Goal: Task Accomplishment & Management: Manage account settings

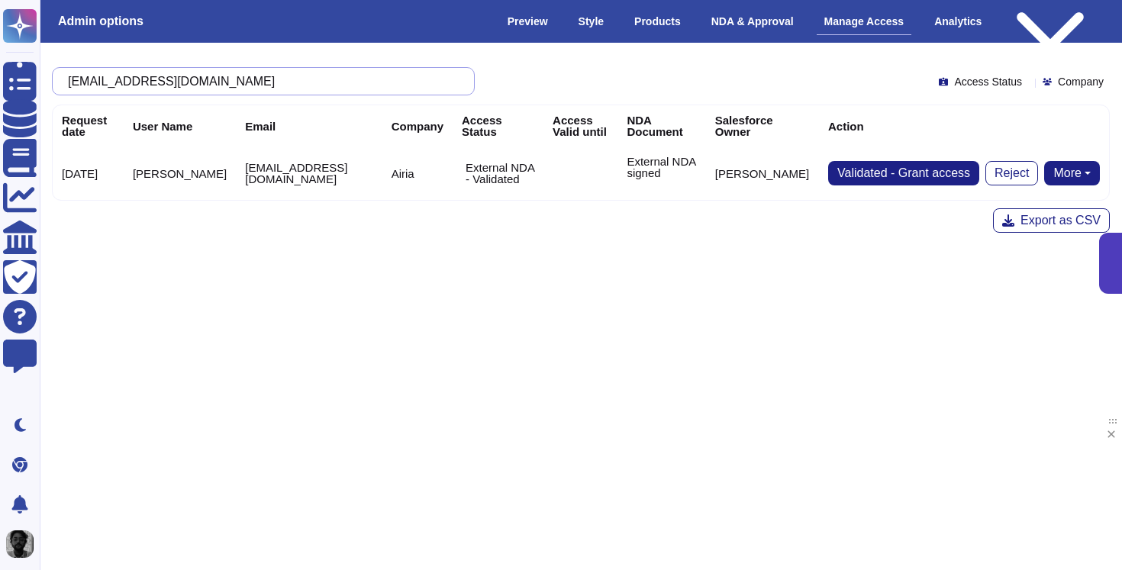
click at [351, 89] on input "[EMAIL_ADDRESS][DOMAIN_NAME]" at bounding box center [259, 81] width 398 height 27
paste input "[PERSON_NAME][EMAIL_ADDRESS][DOMAIN_NAME]"
type input "[PERSON_NAME][EMAIL_ADDRESS][DOMAIN_NAME]"
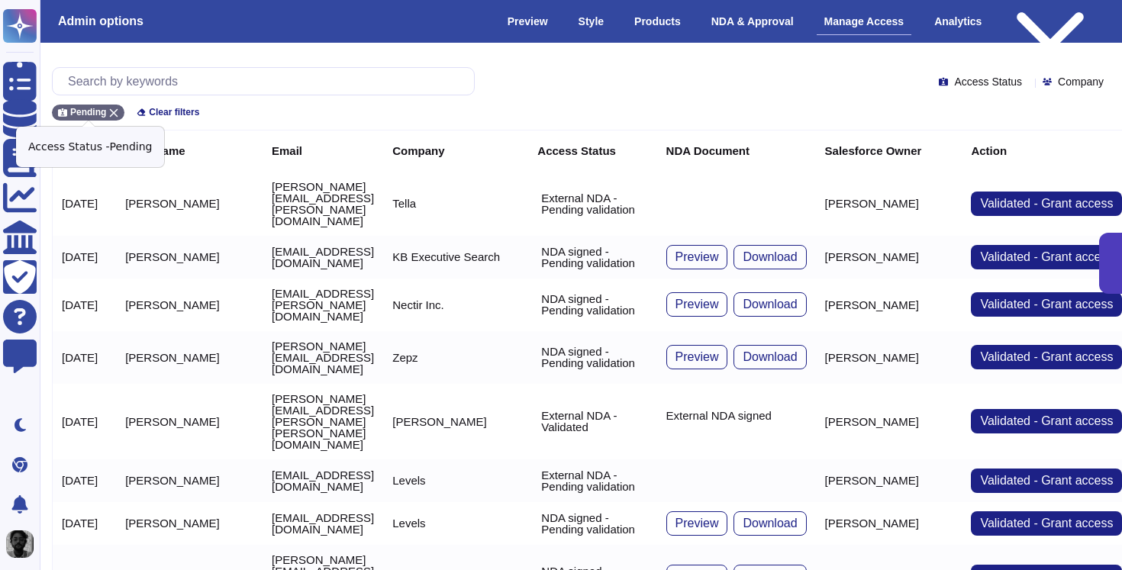
click at [114, 111] on icon at bounding box center [114, 113] width 8 height 8
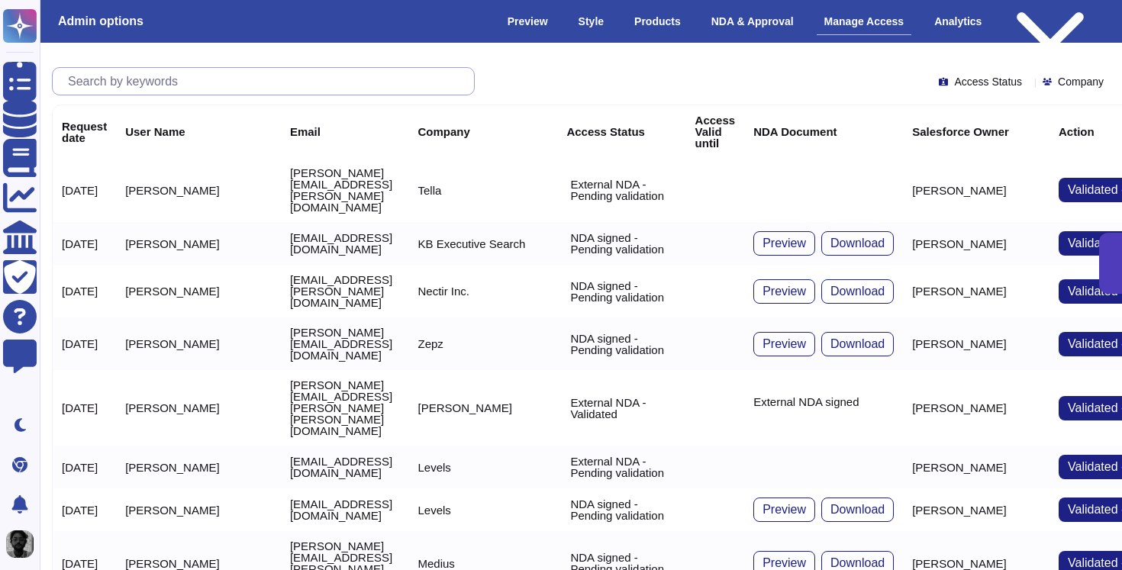
click at [163, 85] on input "text" at bounding box center [267, 81] width 414 height 27
paste input "[PERSON_NAME][EMAIL_ADDRESS][DOMAIN_NAME]"
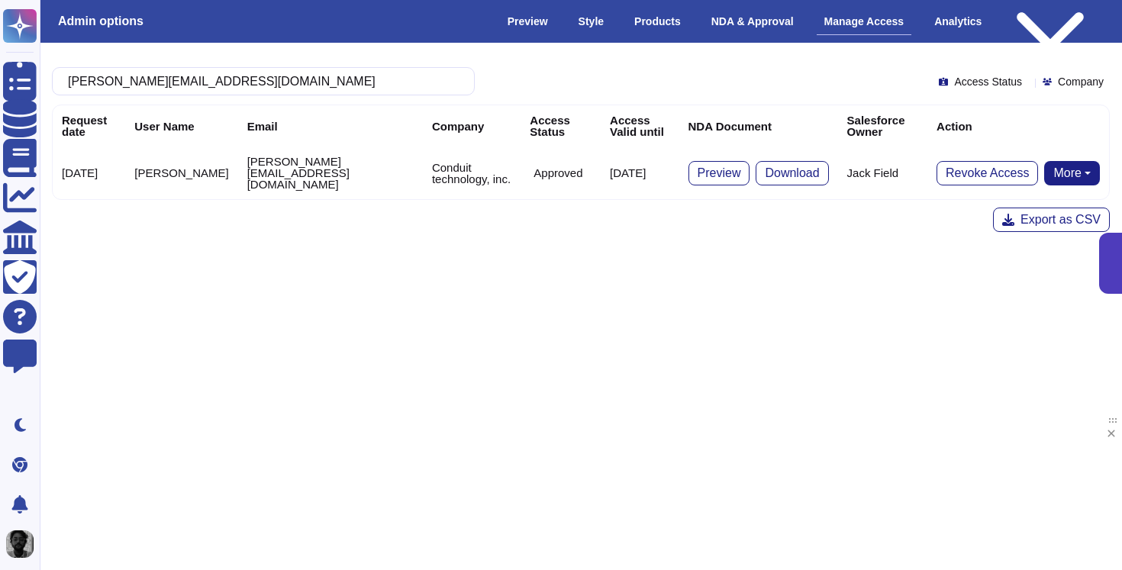
type input "[PERSON_NAME][EMAIL_ADDRESS][DOMAIN_NAME]"
